Goal: Find specific page/section: Find specific page/section

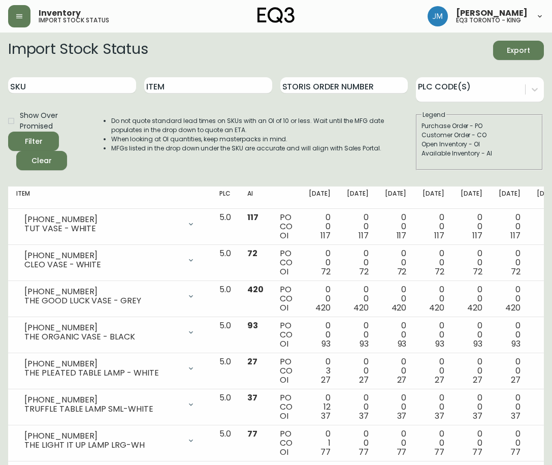
scroll to position [20, 0]
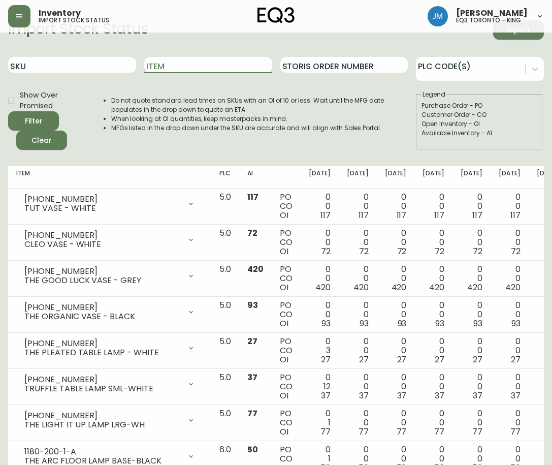
click at [161, 66] on input "Item" at bounding box center [208, 65] width 128 height 16
click at [8, 111] on button "Filter" at bounding box center [33, 120] width 51 height 19
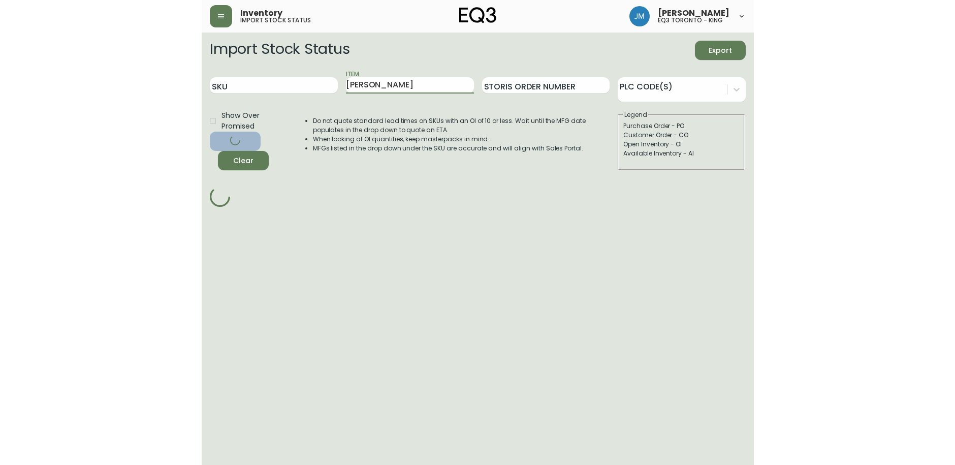
scroll to position [0, 0]
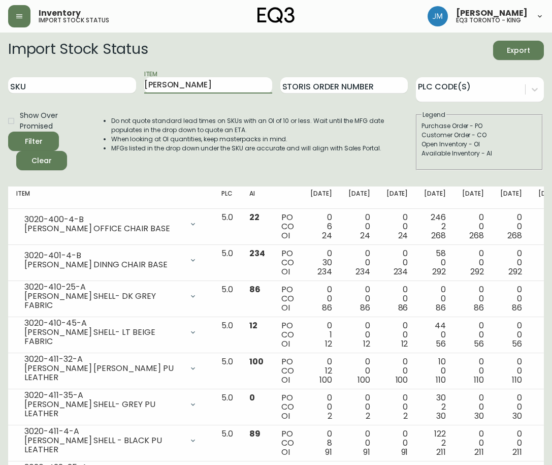
click at [39, 138] on div "Filter" at bounding box center [34, 141] width 18 height 13
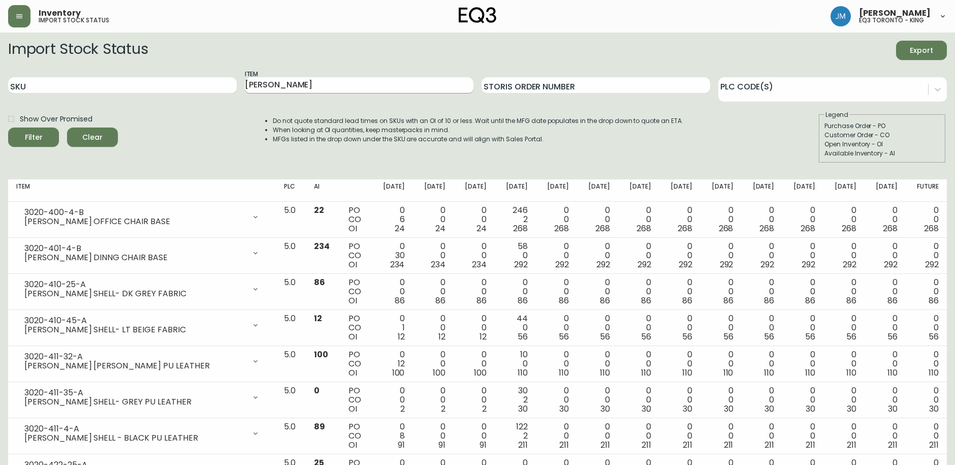
click at [303, 82] on input "[PERSON_NAME]" at bounding box center [359, 85] width 229 height 16
click at [8, 128] on button "Filter" at bounding box center [33, 137] width 51 height 19
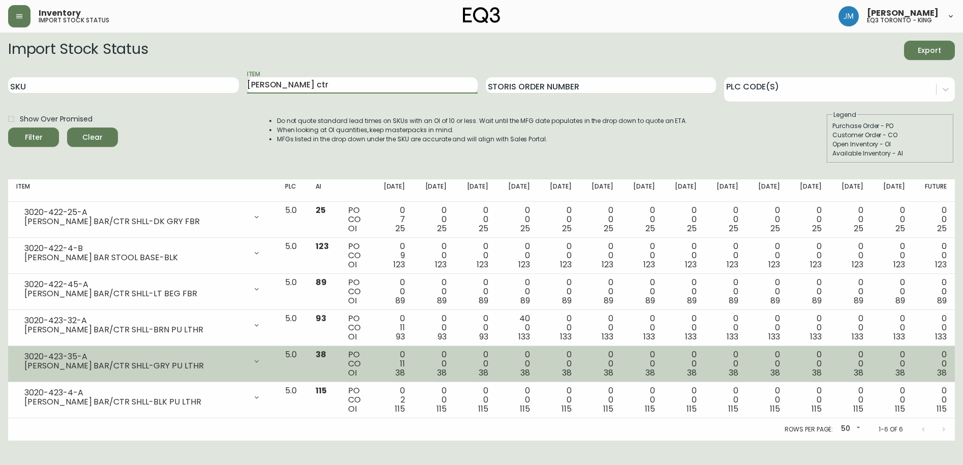
click at [8, 128] on button "Filter" at bounding box center [33, 137] width 51 height 19
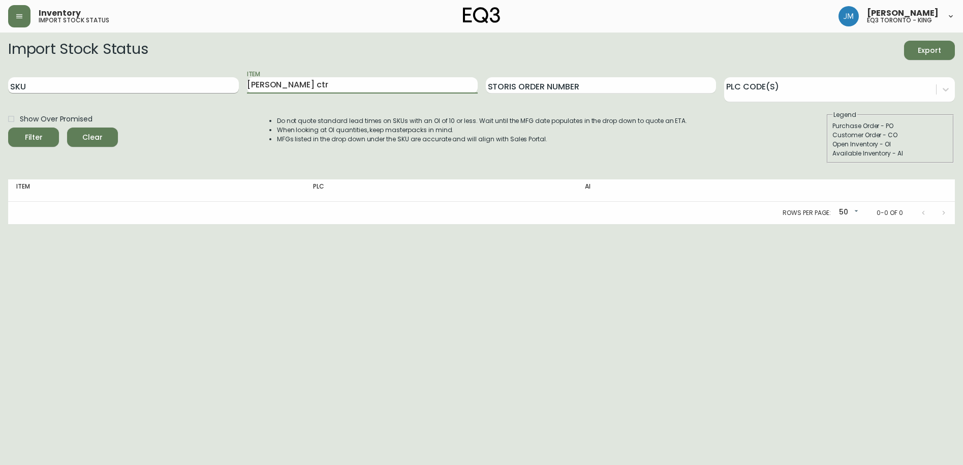
drag, startPoint x: 269, startPoint y: 83, endPoint x: 190, endPoint y: 82, distance: 79.8
click at [190, 82] on div "SKU Item [PERSON_NAME] ctr Storis Order Number PLC Code(s)" at bounding box center [481, 85] width 947 height 33
type input "c"
click at [8, 128] on button "Filter" at bounding box center [33, 137] width 51 height 19
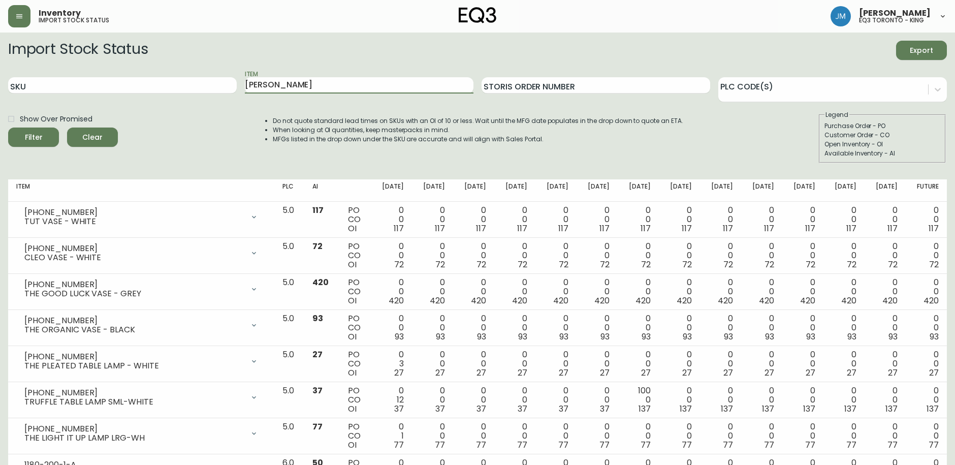
click at [8, 128] on button "Filter" at bounding box center [33, 137] width 51 height 19
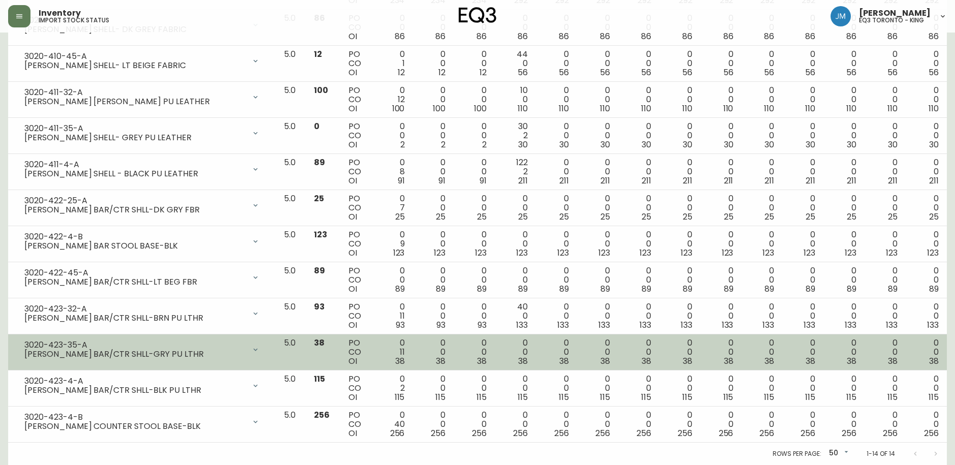
scroll to position [79, 0]
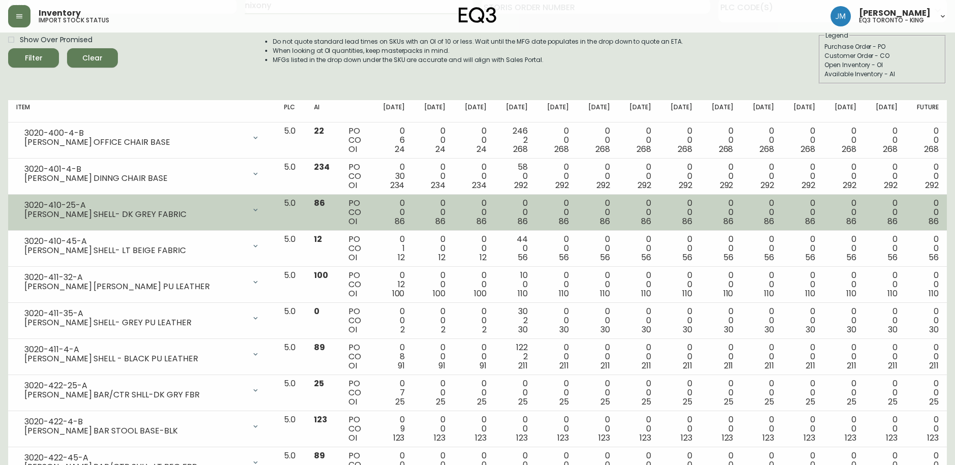
type input "nixony"
